Goal: Information Seeking & Learning: Check status

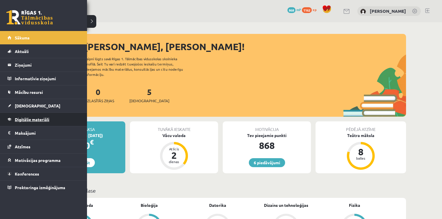
click at [21, 120] on span "Digitālie materiāli" at bounding box center [32, 119] width 35 height 5
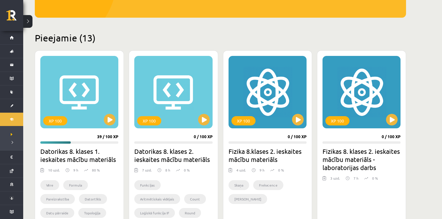
scroll to position [116, 0]
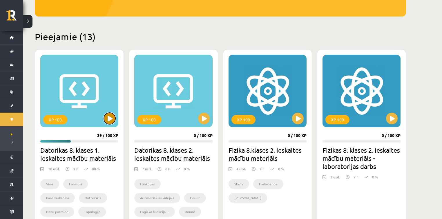
click at [111, 120] on button at bounding box center [110, 119] width 12 height 12
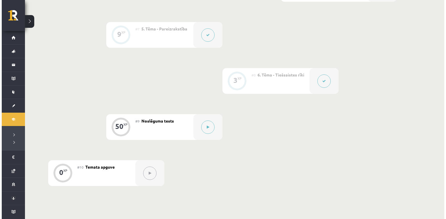
scroll to position [441, 0]
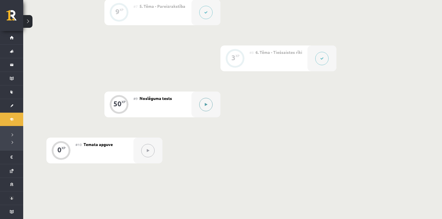
click at [204, 110] on button at bounding box center [205, 104] width 13 height 13
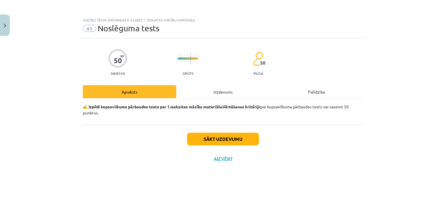
click at [213, 94] on div "Uzdevums" at bounding box center [222, 91] width 93 height 13
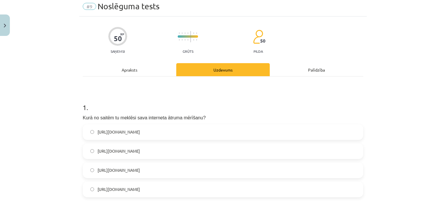
scroll to position [23, 0]
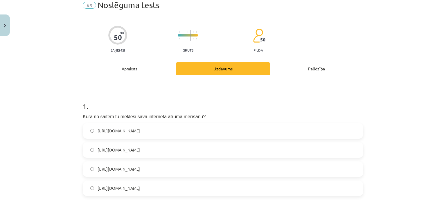
click at [87, 170] on label "https://www.speedtest.net/" at bounding box center [222, 169] width 279 height 15
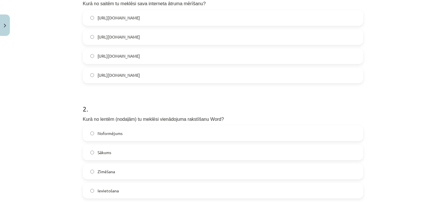
scroll to position [139, 0]
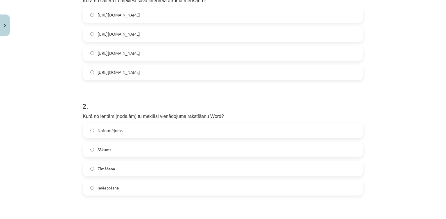
click at [85, 186] on label "Ievietošana" at bounding box center [222, 188] width 279 height 15
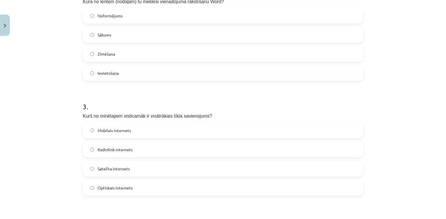
scroll to position [255, 0]
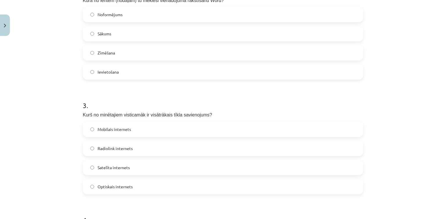
click at [84, 165] on label "Satelīta internets" at bounding box center [222, 168] width 279 height 15
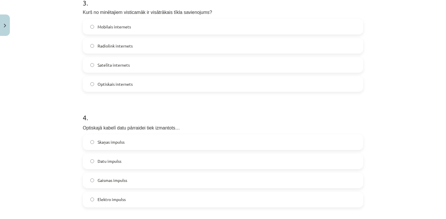
scroll to position [372, 0]
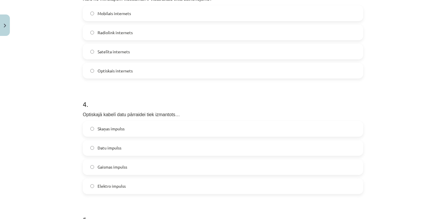
click at [87, 187] on label "Elektro impulss" at bounding box center [222, 186] width 279 height 15
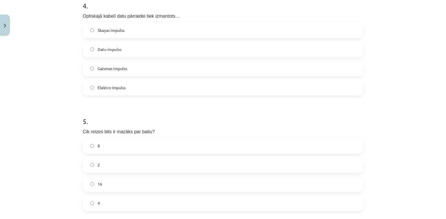
scroll to position [488, 0]
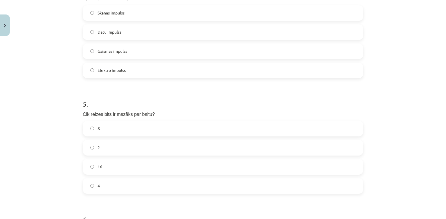
click at [87, 186] on label "4" at bounding box center [222, 186] width 279 height 15
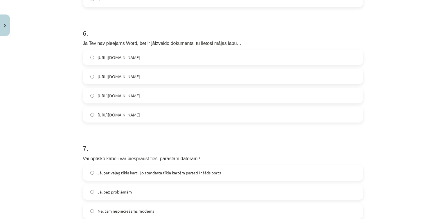
scroll to position [674, 0]
click at [87, 95] on label "https://www.google.com/docs/about/" at bounding box center [222, 97] width 279 height 15
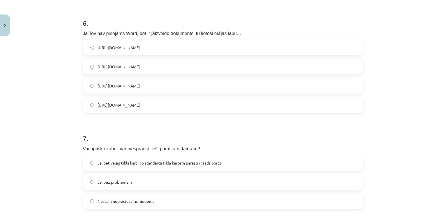
scroll to position [720, 0]
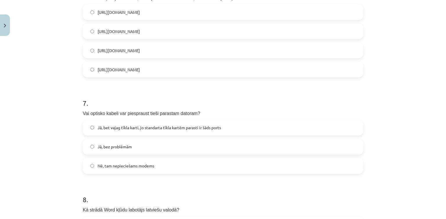
click at [88, 147] on label "Jā, bez problēmām" at bounding box center [222, 147] width 279 height 15
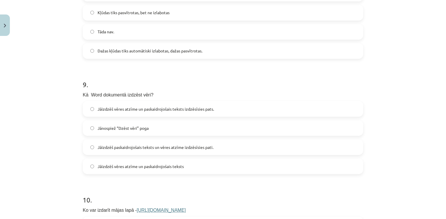
scroll to position [952, 0]
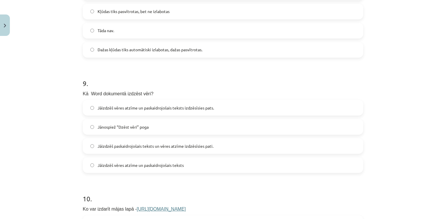
click at [138, 47] on span "Dažas kļūdas tiks automātiski izlabotas, dažas pasvītrotas." at bounding box center [150, 50] width 105 height 6
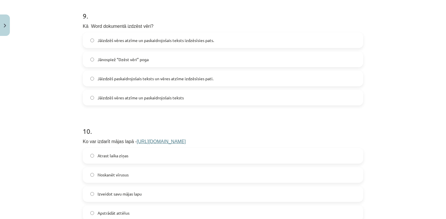
scroll to position [1022, 0]
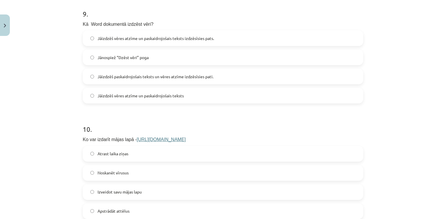
click at [88, 36] on label "Jāizdzēš vēres atzīme un paskaidrojošais teksts izdzēsīsies pats." at bounding box center [222, 38] width 279 height 15
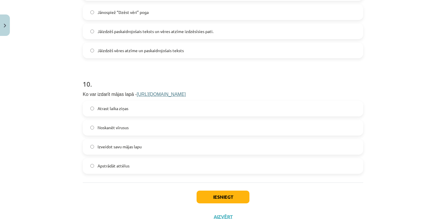
scroll to position [1068, 0]
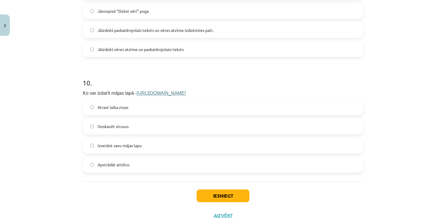
click at [90, 111] on label "Atrast laika ziņas" at bounding box center [222, 107] width 279 height 15
click at [217, 192] on button "Iesniegt" at bounding box center [223, 196] width 53 height 13
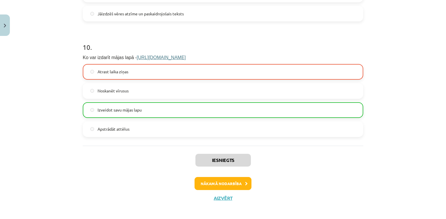
scroll to position [1107, 0]
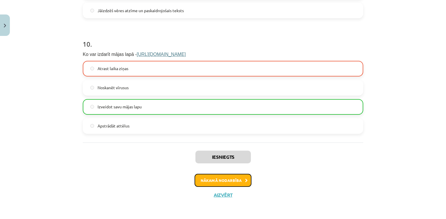
click at [228, 181] on button "Nākamā nodarbība" at bounding box center [223, 180] width 57 height 13
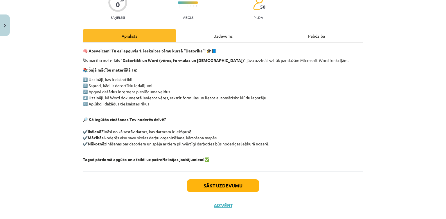
scroll to position [66, 0]
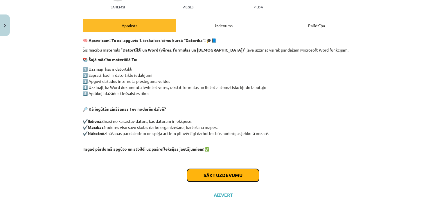
click at [236, 177] on button "Sākt uzdevumu" at bounding box center [223, 175] width 72 height 13
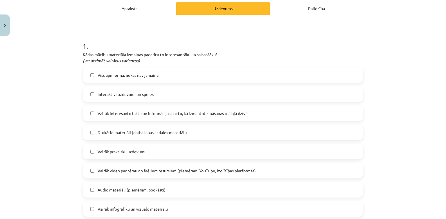
scroll to position [84, 0]
drag, startPoint x: 93, startPoint y: 118, endPoint x: 90, endPoint y: 117, distance: 2.9
click at [91, 117] on label "Vairāk interesantu faktu un informācijas par to, kā izmantot zināšanas reālajā …" at bounding box center [222, 113] width 279 height 15
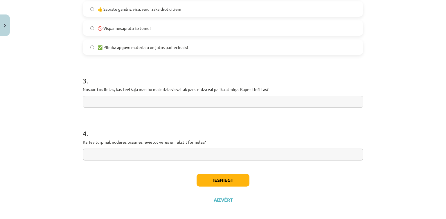
scroll to position [456, 0]
click at [147, 153] on input "text" at bounding box center [223, 155] width 280 height 12
click at [201, 154] on input "**********" at bounding box center [223, 155] width 280 height 12
click at [297, 152] on input "**********" at bounding box center [223, 155] width 280 height 12
click at [190, 155] on input "**********" at bounding box center [223, 155] width 280 height 12
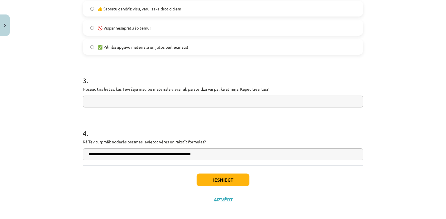
click at [212, 154] on input "**********" at bounding box center [223, 155] width 280 height 12
click at [210, 155] on input "**********" at bounding box center [223, 155] width 280 height 12
click at [210, 154] on input "**********" at bounding box center [223, 155] width 280 height 12
click at [212, 154] on input "**********" at bounding box center [223, 155] width 280 height 12
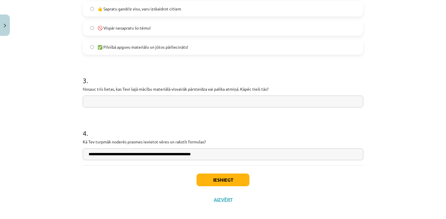
click at [211, 155] on input "**********" at bounding box center [223, 155] width 280 height 12
click at [213, 155] on input "**********" at bounding box center [223, 155] width 280 height 12
click at [285, 156] on input "**********" at bounding box center [223, 155] width 280 height 12
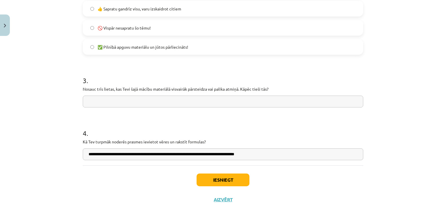
type input "**********"
click at [228, 102] on input "text" at bounding box center [223, 102] width 280 height 12
click at [221, 180] on button "Iesniegt" at bounding box center [223, 180] width 53 height 13
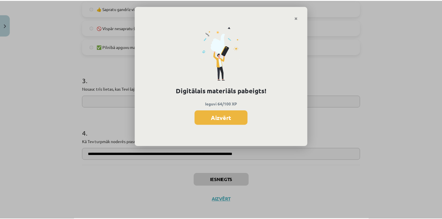
scroll to position [441, 0]
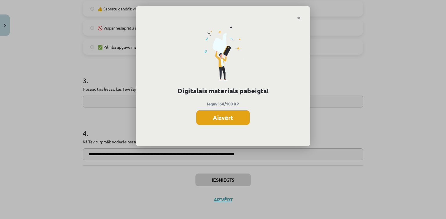
click at [226, 113] on button "Aizvērt" at bounding box center [222, 118] width 53 height 15
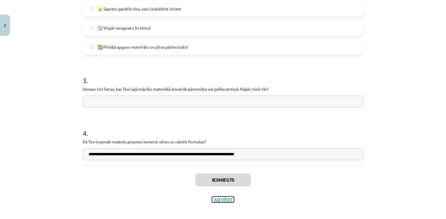
click at [220, 199] on button "Aizvērt" at bounding box center [223, 200] width 22 height 6
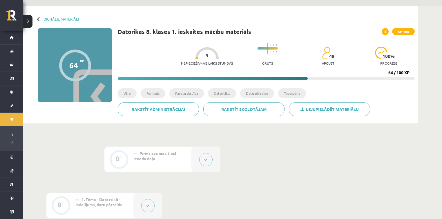
scroll to position [0, 0]
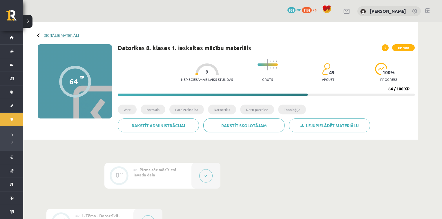
click at [70, 35] on link "Digitālie materiāli" at bounding box center [61, 35] width 35 height 4
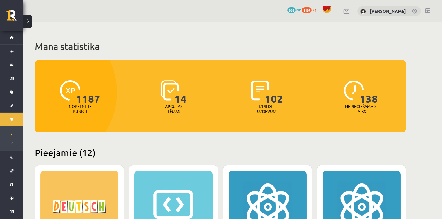
click at [351, 10] on link at bounding box center [347, 11] width 7 height 5
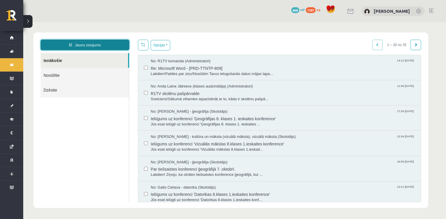
click at [99, 45] on link "Jauns ziņojums" at bounding box center [85, 45] width 89 height 10
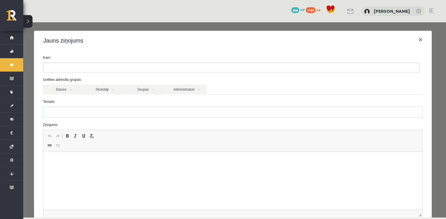
click at [84, 69] on ul at bounding box center [231, 67] width 376 height 9
click at [195, 93] on link "Administratori" at bounding box center [186, 90] width 41 height 10
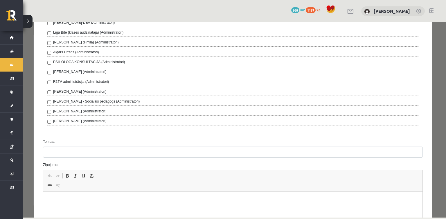
scroll to position [163, 0]
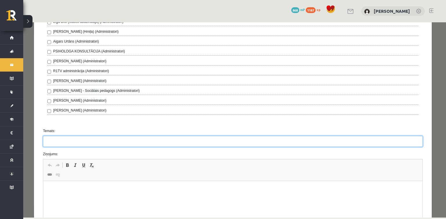
click at [90, 141] on input "Temats:" at bounding box center [233, 141] width 380 height 11
click at [55, 142] on input "*********" at bounding box center [233, 141] width 380 height 11
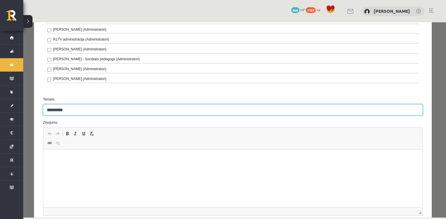
scroll to position [209, 0]
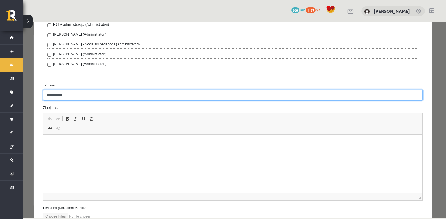
type input "*********"
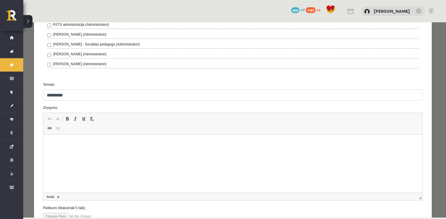
click at [120, 153] on html at bounding box center [232, 144] width 379 height 18
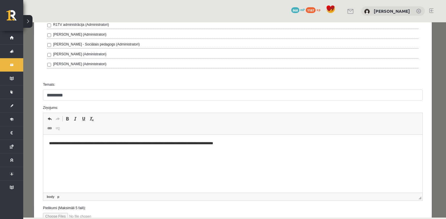
click at [199, 145] on p "**********" at bounding box center [231, 144] width 364 height 6
click at [246, 143] on p "**********" at bounding box center [231, 144] width 364 height 6
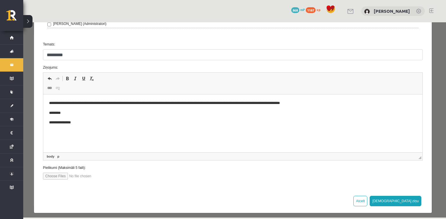
scroll to position [251, 0]
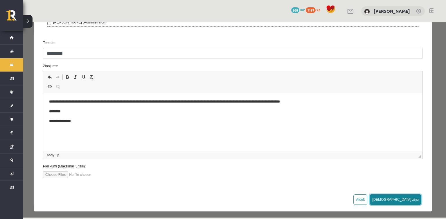
click at [407, 196] on button "Sūtīt ziņu" at bounding box center [396, 200] width 52 height 10
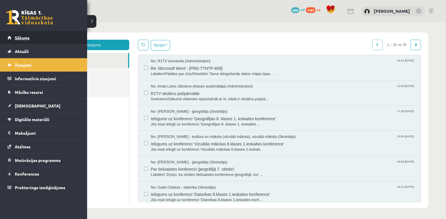
scroll to position [0, 0]
click at [12, 36] on link "Sākums" at bounding box center [44, 37] width 72 height 13
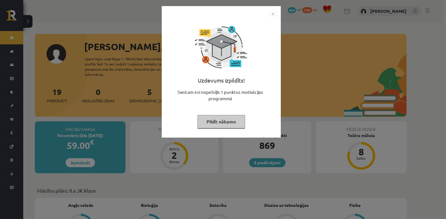
click at [225, 118] on button "Pildīt nākamo" at bounding box center [221, 121] width 48 height 13
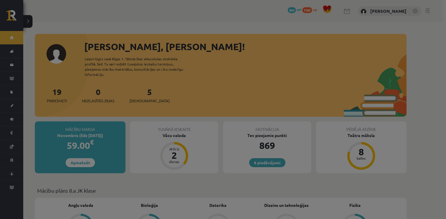
click at [225, 114] on button "Pildīt nākamo" at bounding box center [221, 107] width 48 height 13
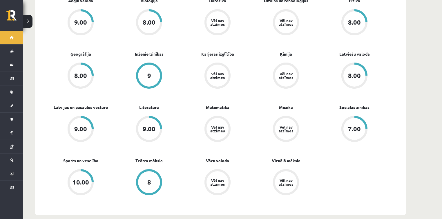
scroll to position [186, 0]
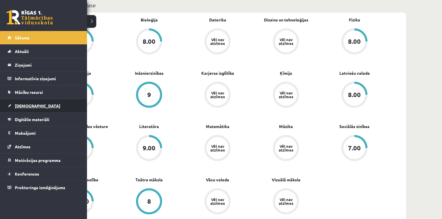
click at [27, 107] on span "[DEMOGRAPHIC_DATA]" at bounding box center [38, 105] width 46 height 5
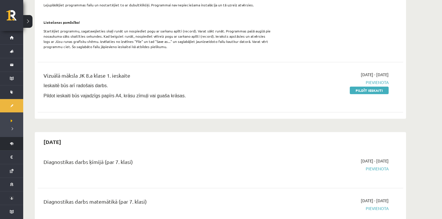
scroll to position [255, 0]
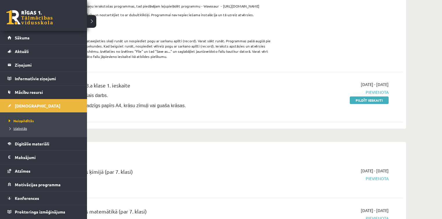
click at [19, 127] on span "Izlabotās" at bounding box center [17, 128] width 20 height 5
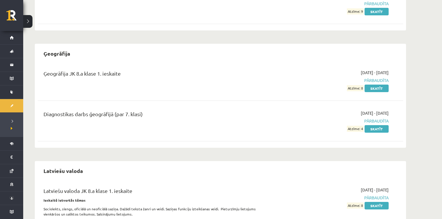
scroll to position [534, 0]
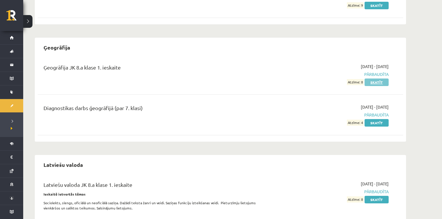
click at [370, 82] on link "Skatīt" at bounding box center [377, 83] width 24 height 8
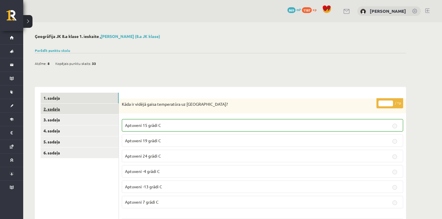
click at [52, 108] on link "2. sadaļa" at bounding box center [80, 109] width 78 height 11
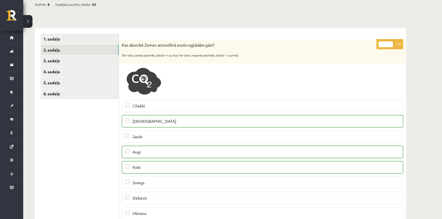
scroll to position [46, 0]
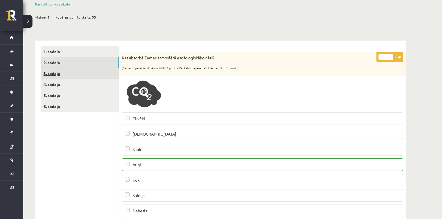
click at [52, 77] on link "3. sadaļa" at bounding box center [80, 73] width 78 height 11
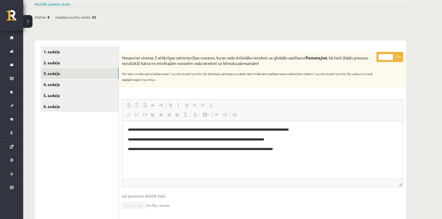
scroll to position [0, 0]
click at [56, 86] on link "4. sadaļa" at bounding box center [80, 84] width 78 height 11
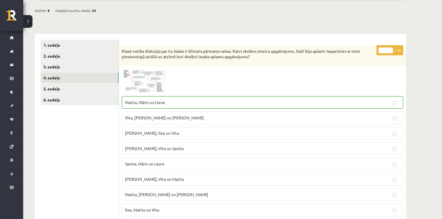
scroll to position [45, 0]
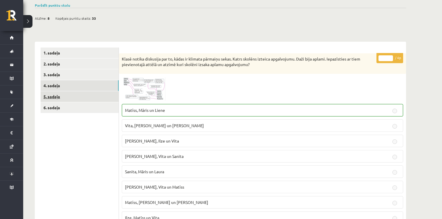
click at [57, 96] on link "5. sadaļa" at bounding box center [80, 96] width 78 height 11
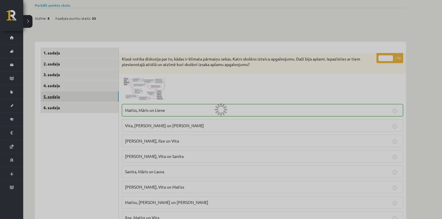
click at [57, 96] on div at bounding box center [221, 109] width 442 height 219
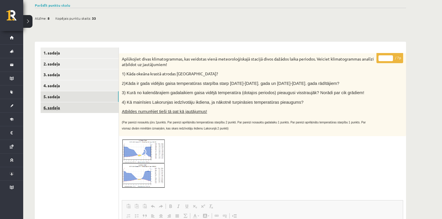
click at [53, 107] on link "6. sadaļa" at bounding box center [80, 107] width 78 height 11
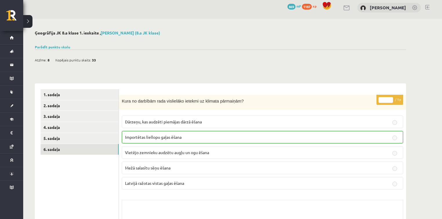
scroll to position [0, 0]
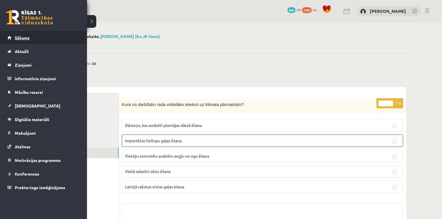
click at [12, 37] on link "Sākums" at bounding box center [44, 37] width 72 height 13
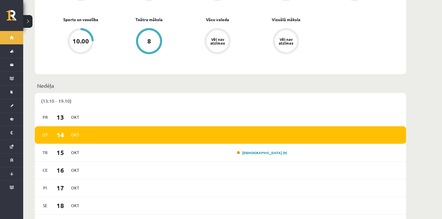
scroll to position [348, 0]
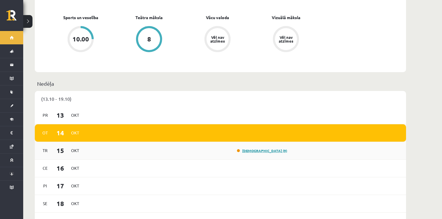
click at [273, 149] on link "[DEMOGRAPHIC_DATA] (9)" at bounding box center [262, 151] width 50 height 5
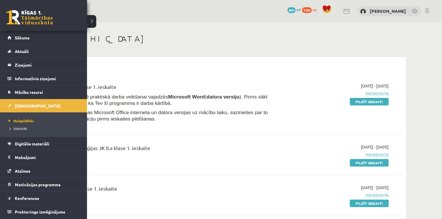
click at [14, 10] on link at bounding box center [29, 17] width 46 height 15
